Goal: Task Accomplishment & Management: Complete application form

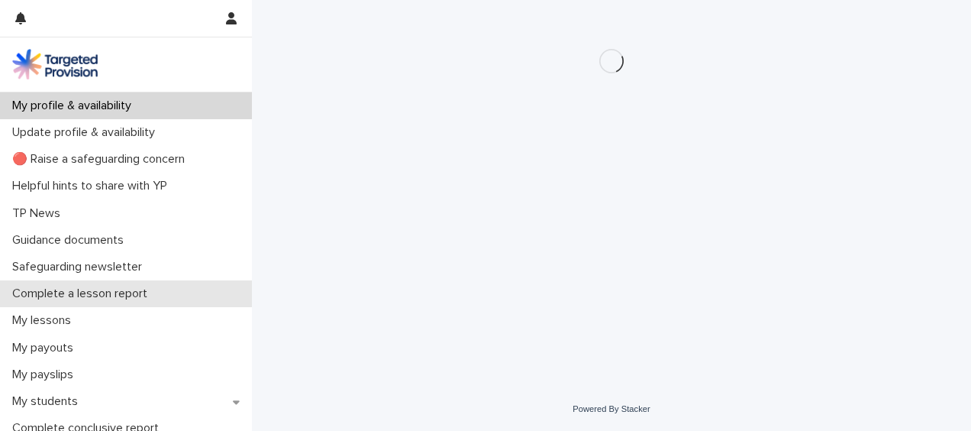
click at [121, 293] on p "Complete a lesson report" at bounding box center [82, 293] width 153 height 15
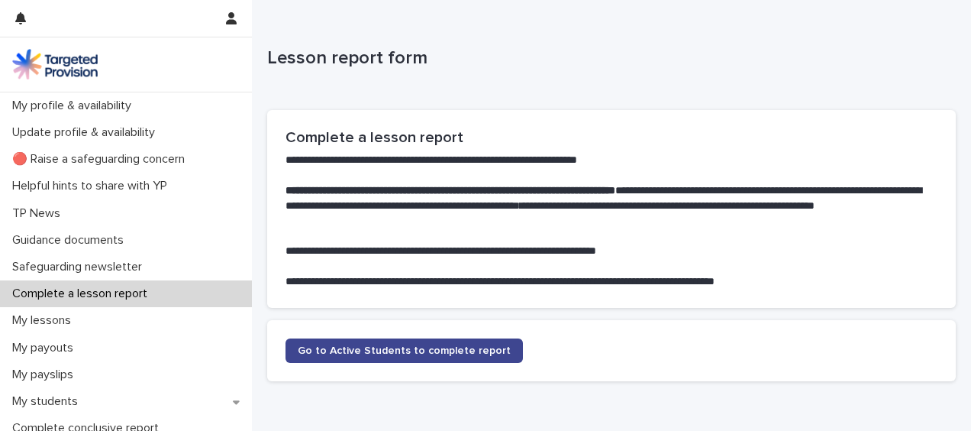
click at [436, 350] on span "Go to Active Students to complete report" at bounding box center [404, 350] width 213 height 11
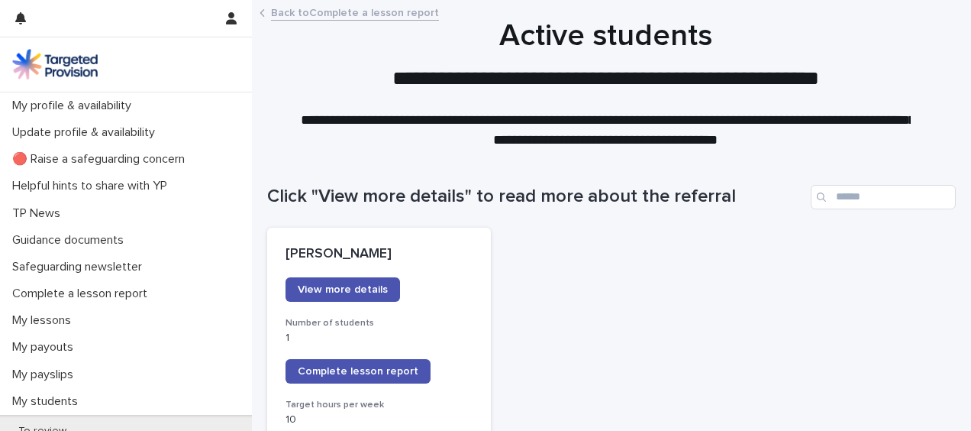
scroll to position [31, 0]
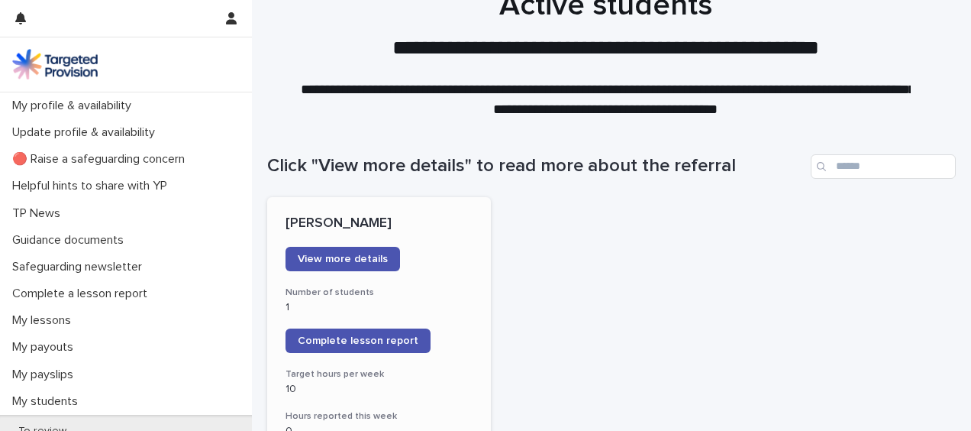
click at [436, 350] on div "Complete lesson report" at bounding box center [379, 340] width 187 height 24
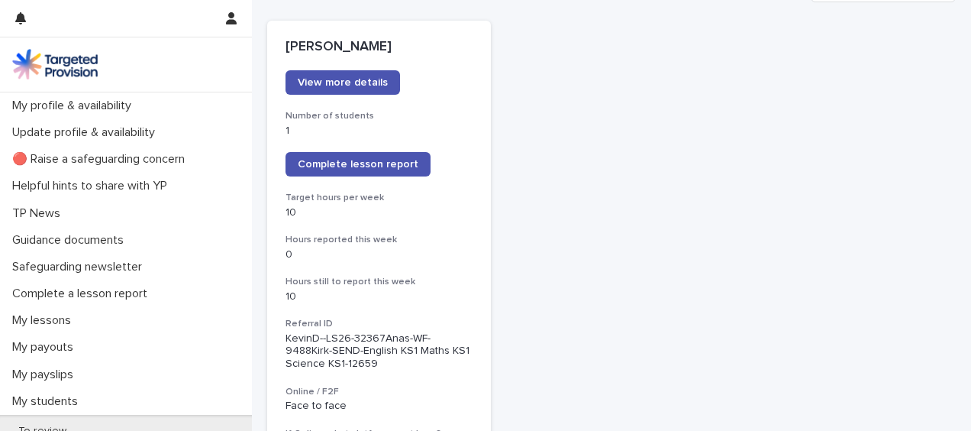
scroll to position [244, 0]
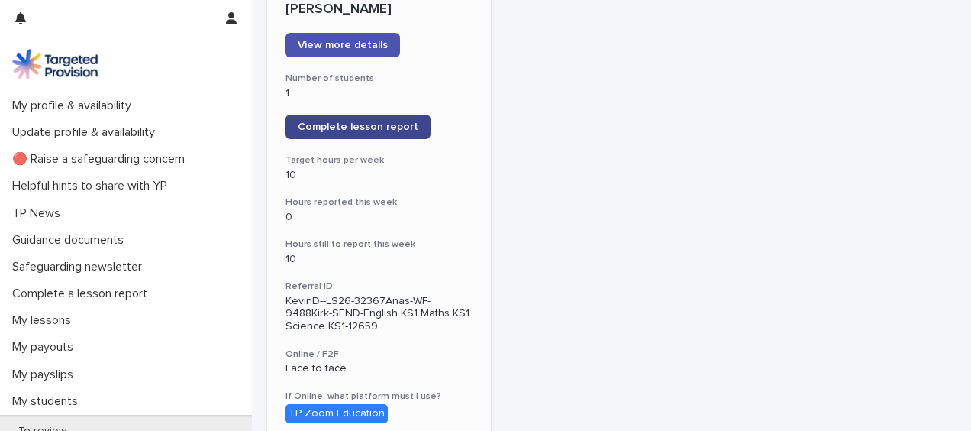
click at [366, 127] on span "Complete lesson report" at bounding box center [358, 126] width 121 height 11
